Goal: Book appointment/travel/reservation

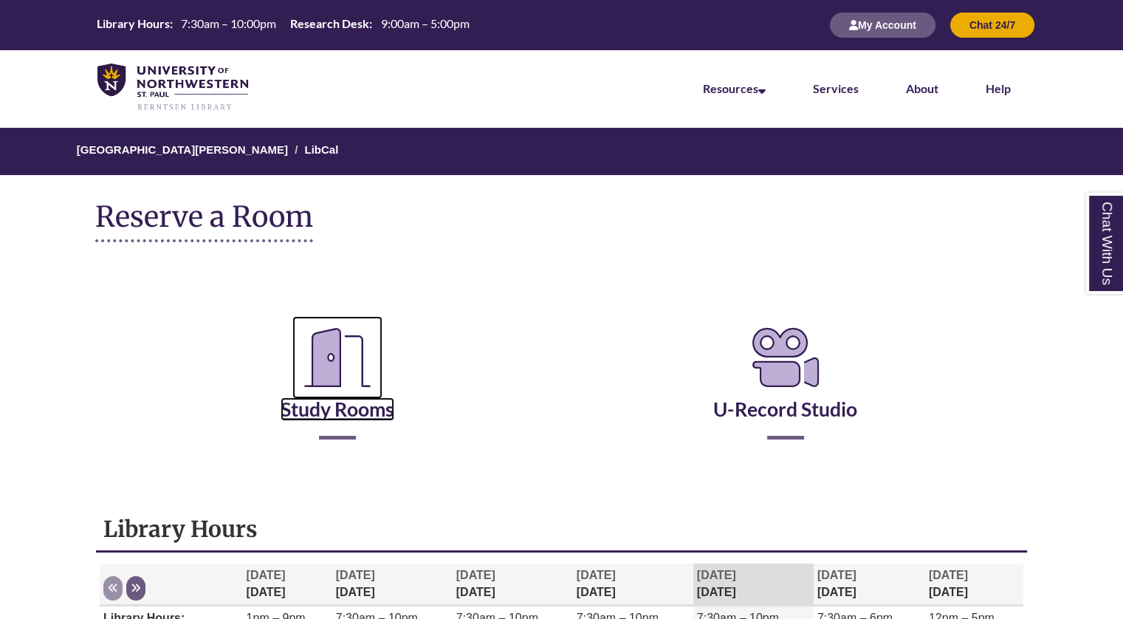
click at [349, 389] on icon "Reserve a Room" at bounding box center [337, 357] width 90 height 83
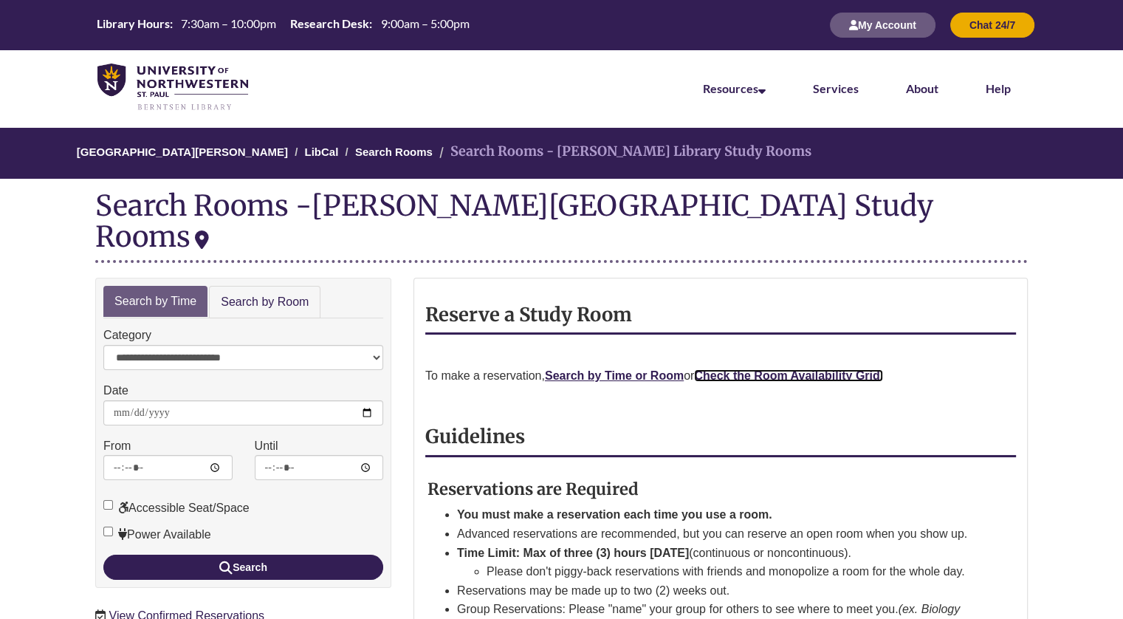
click at [735, 369] on strong "Check the Room Availability Grid." at bounding box center [788, 375] width 189 height 13
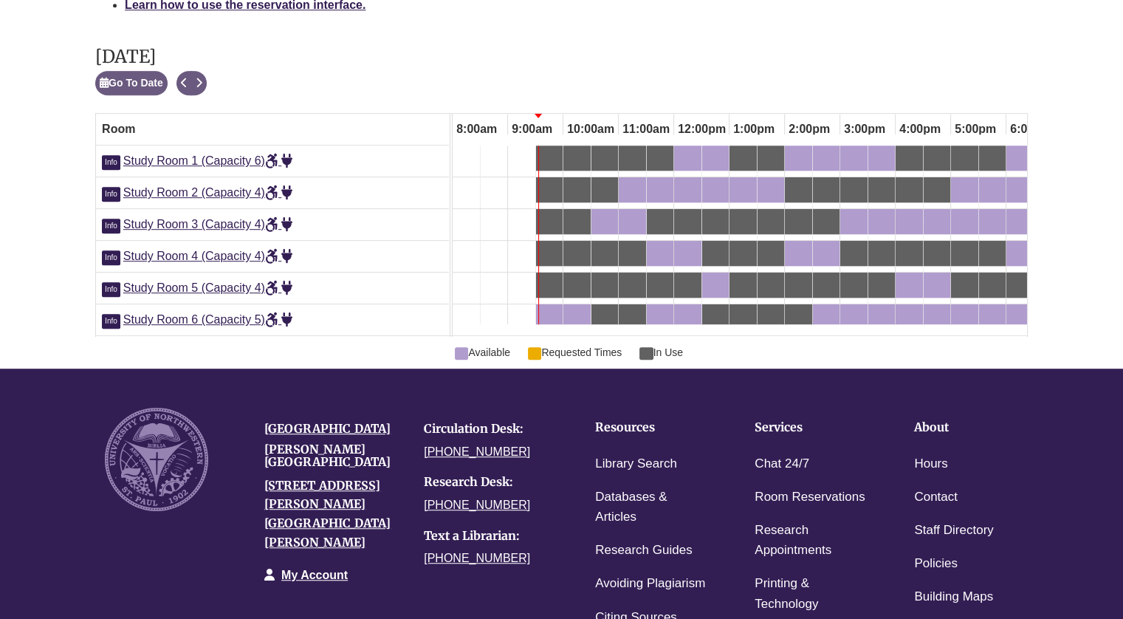
scroll to position [811, 0]
